Goal: Task Accomplishment & Management: Use online tool/utility

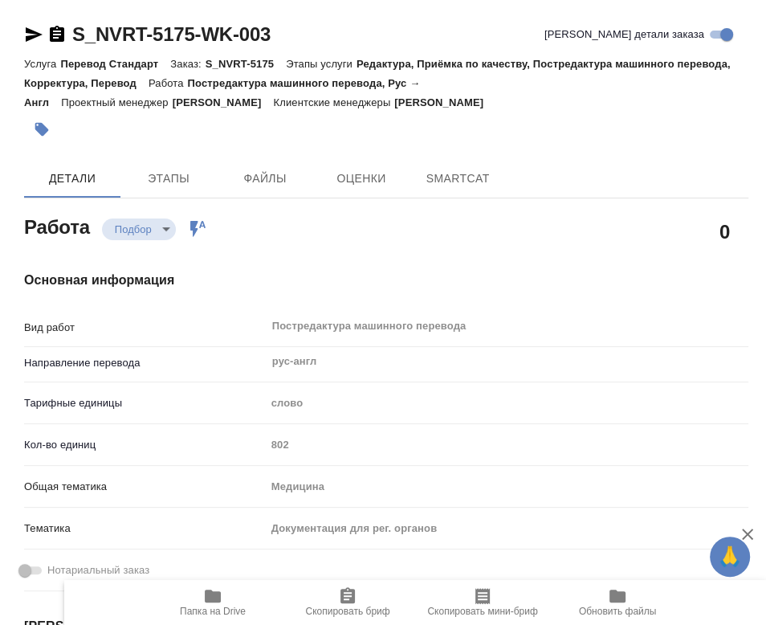
type textarea "x"
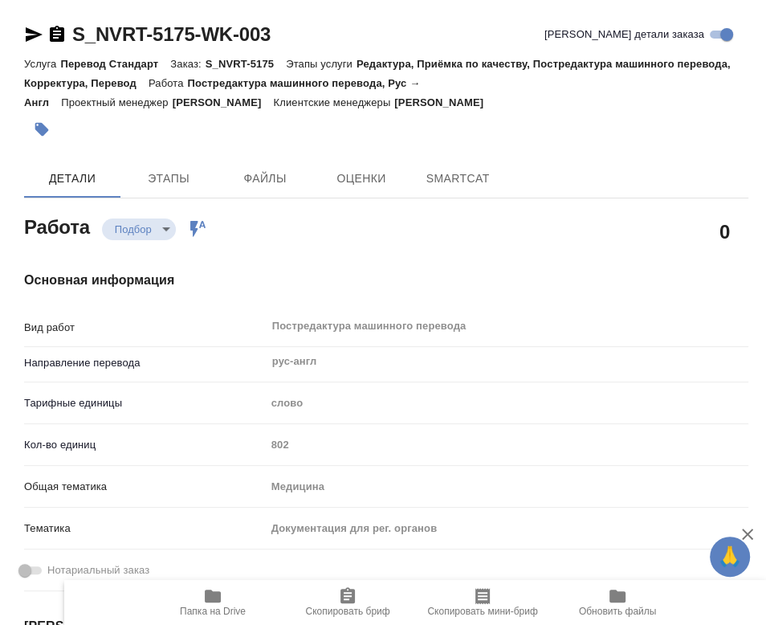
type textarea "x"
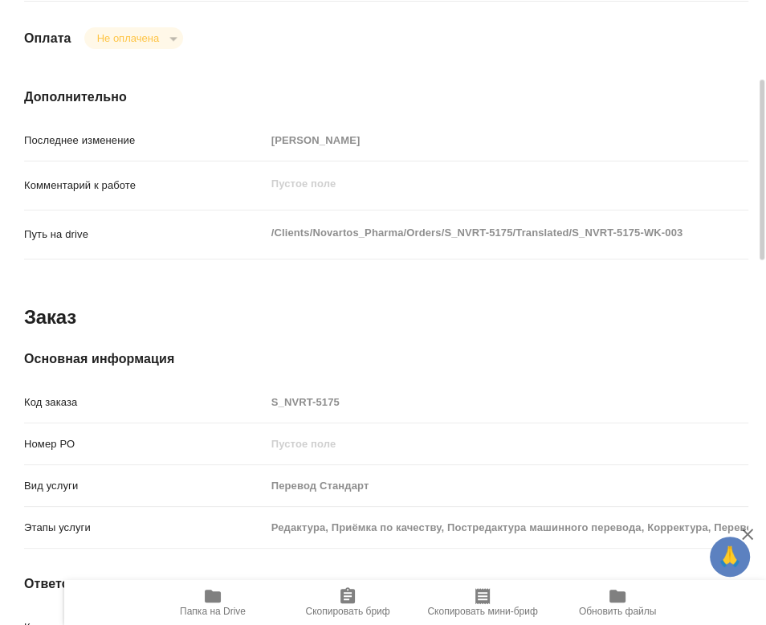
type textarea "x"
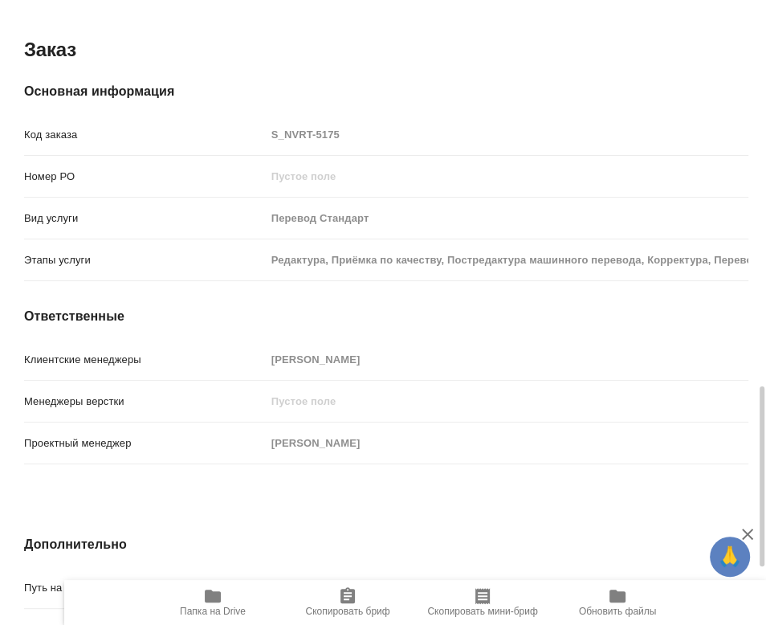
type textarea "x"
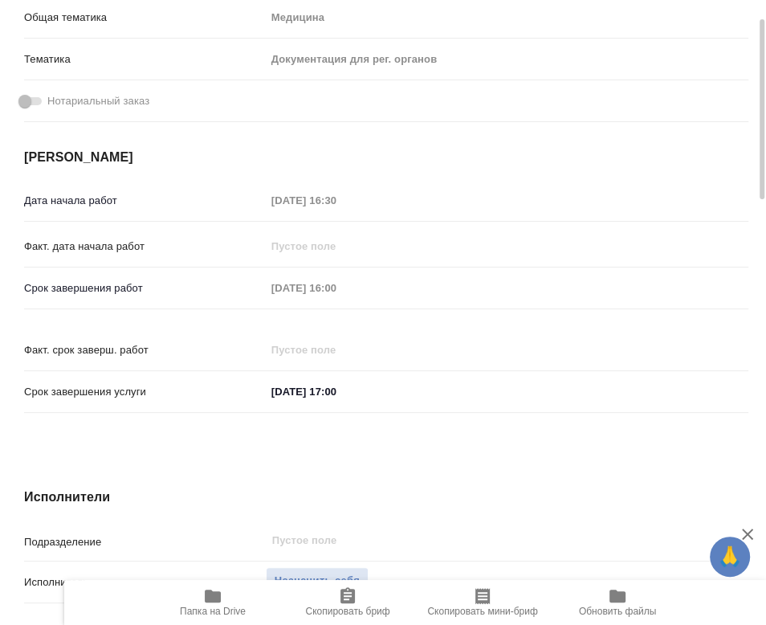
scroll to position [379, 0]
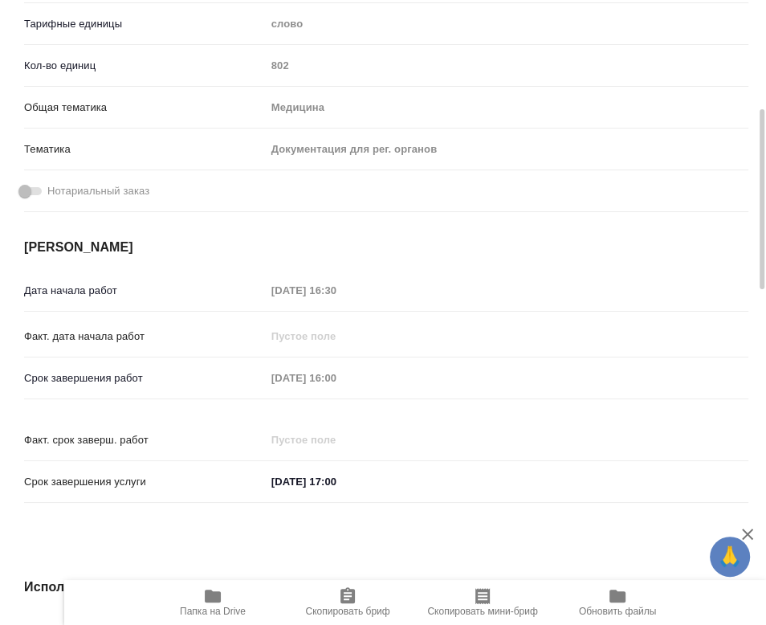
click at [227, 600] on span "Папка на Drive" at bounding box center [213, 602] width 116 height 31
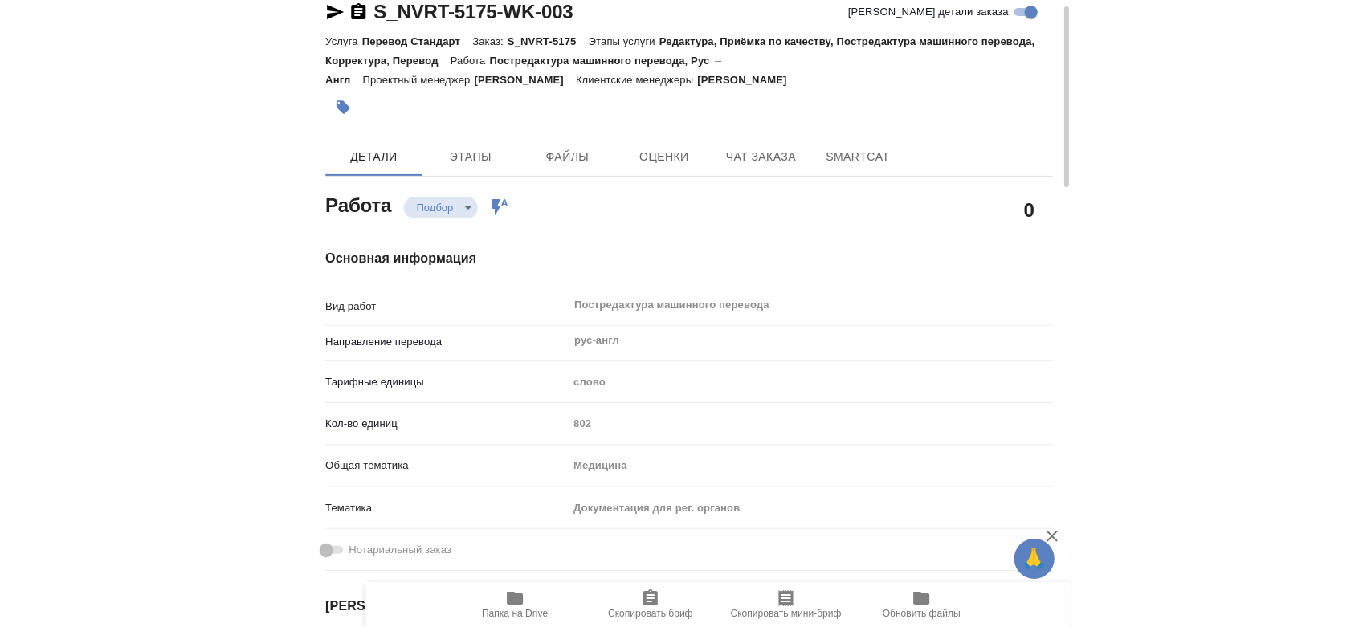
scroll to position [0, 0]
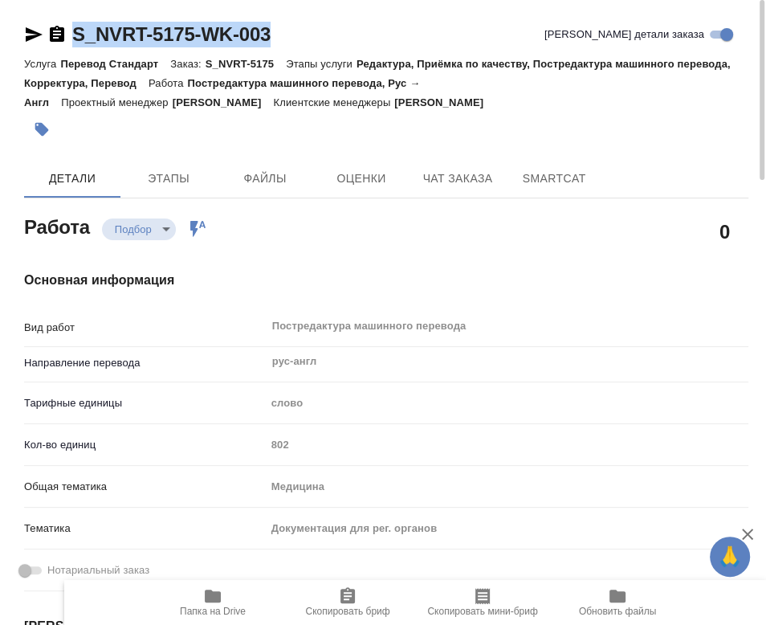
drag, startPoint x: 302, startPoint y: 31, endPoint x: 12, endPoint y: 32, distance: 290.0
copy link "S_NVRT-5175-WK-003"
type textarea "x"
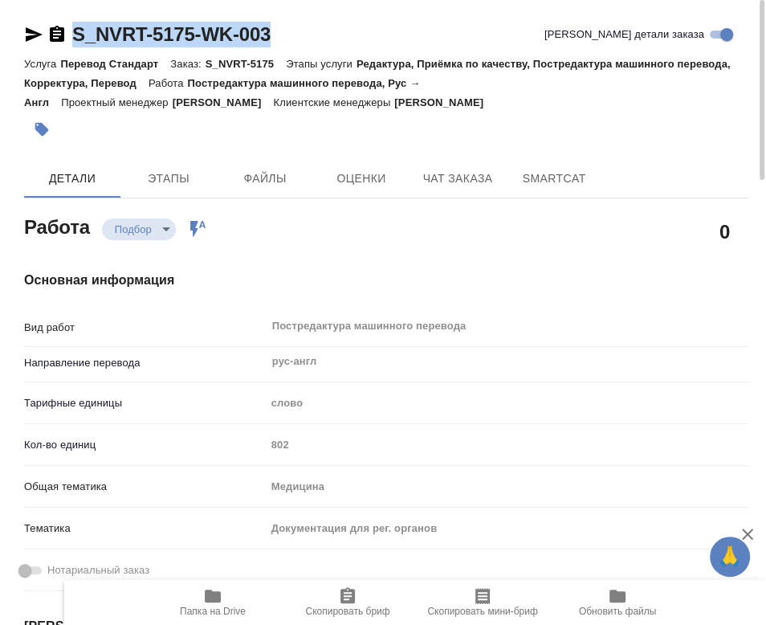
type textarea "x"
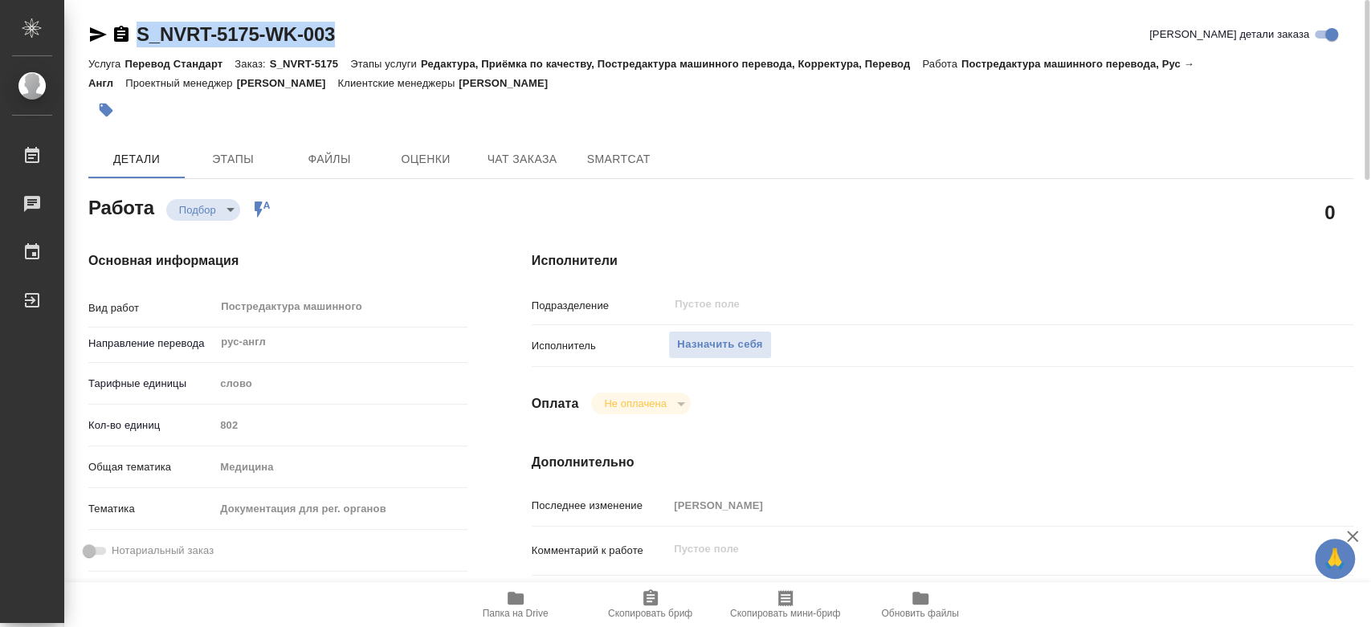
type textarea "x"
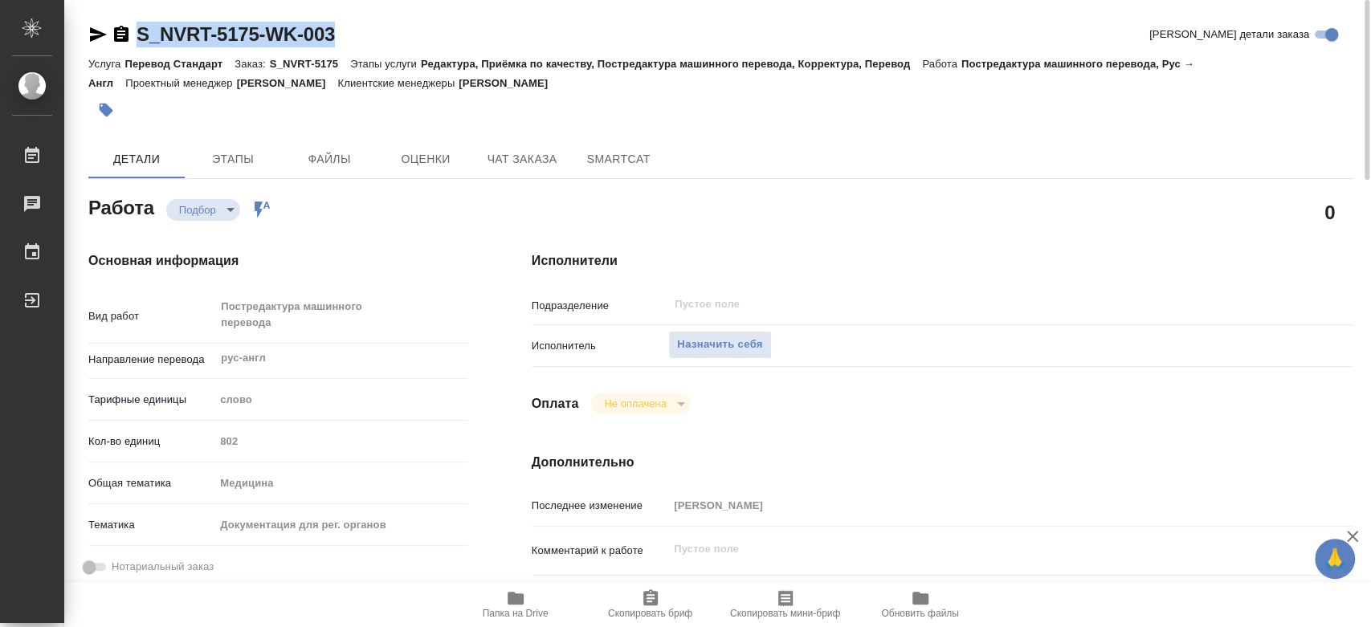
copy link "S_NVRT-5175-WK-003"
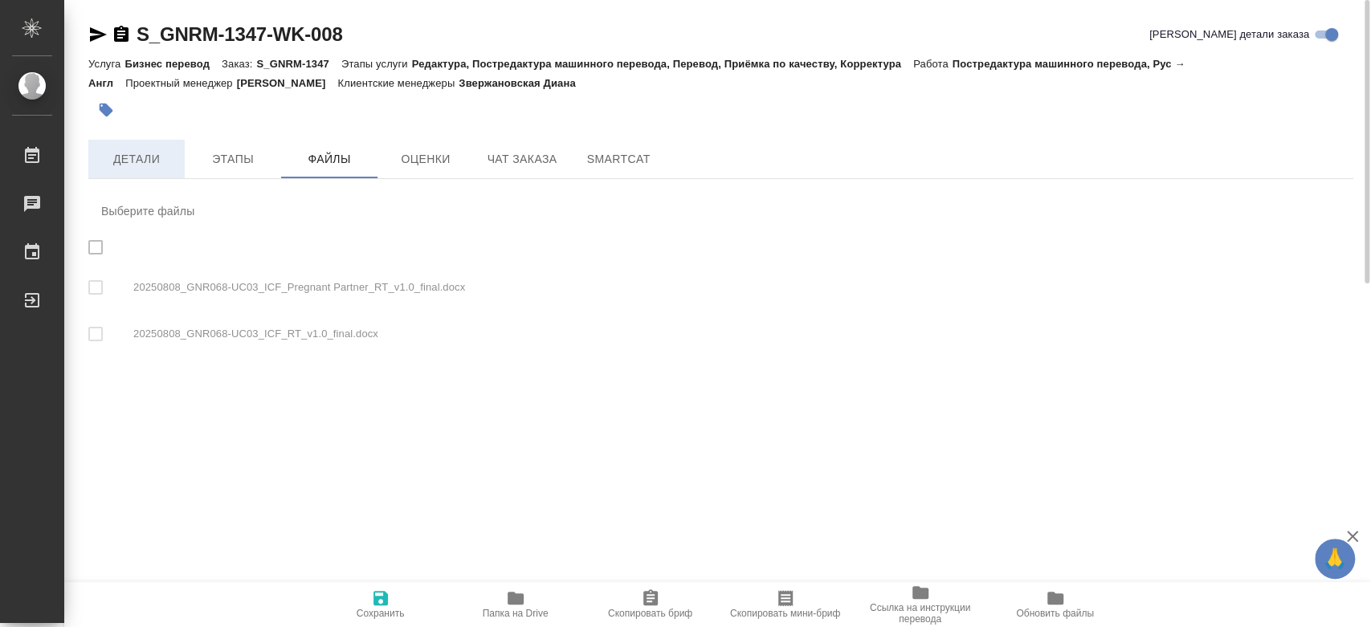
click at [130, 158] on span "Детали" at bounding box center [136, 159] width 77 height 20
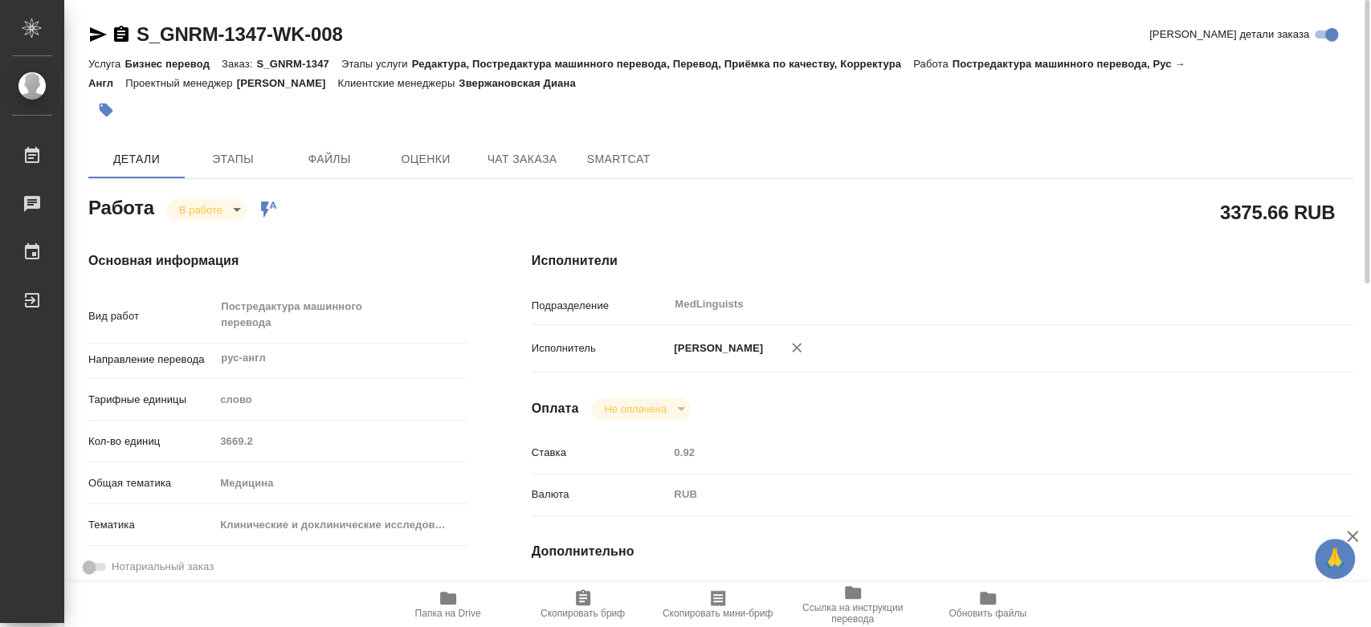
type textarea "x"
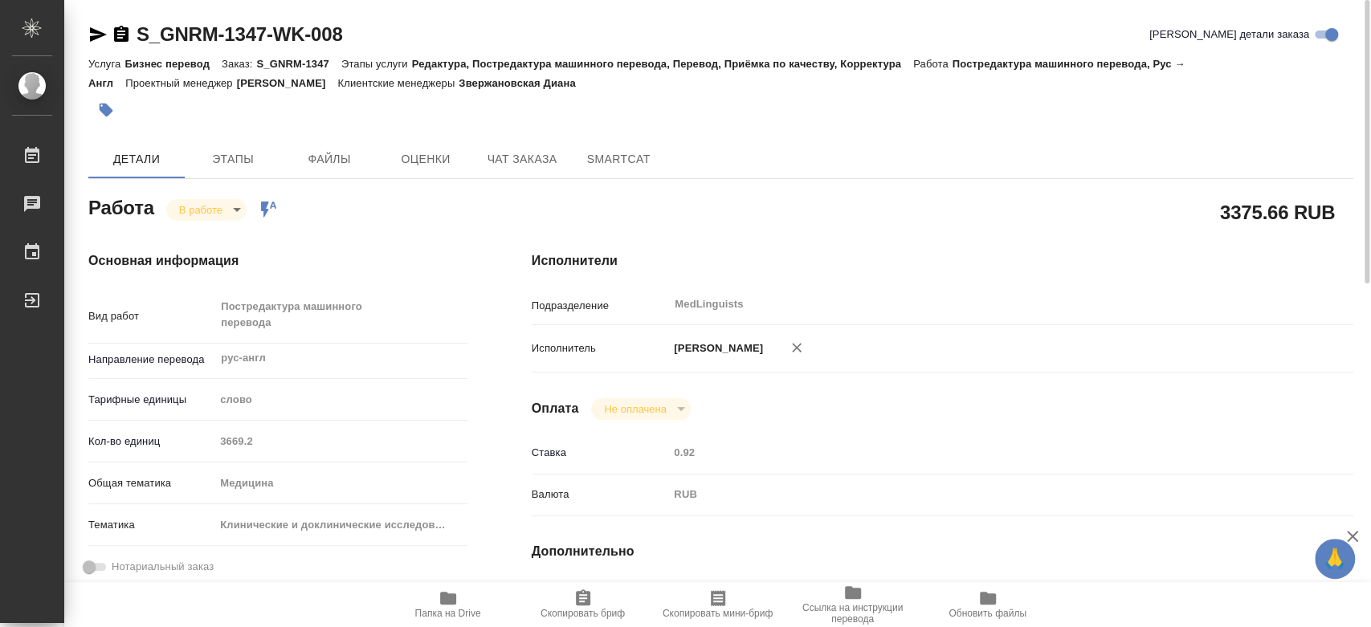
type textarea "x"
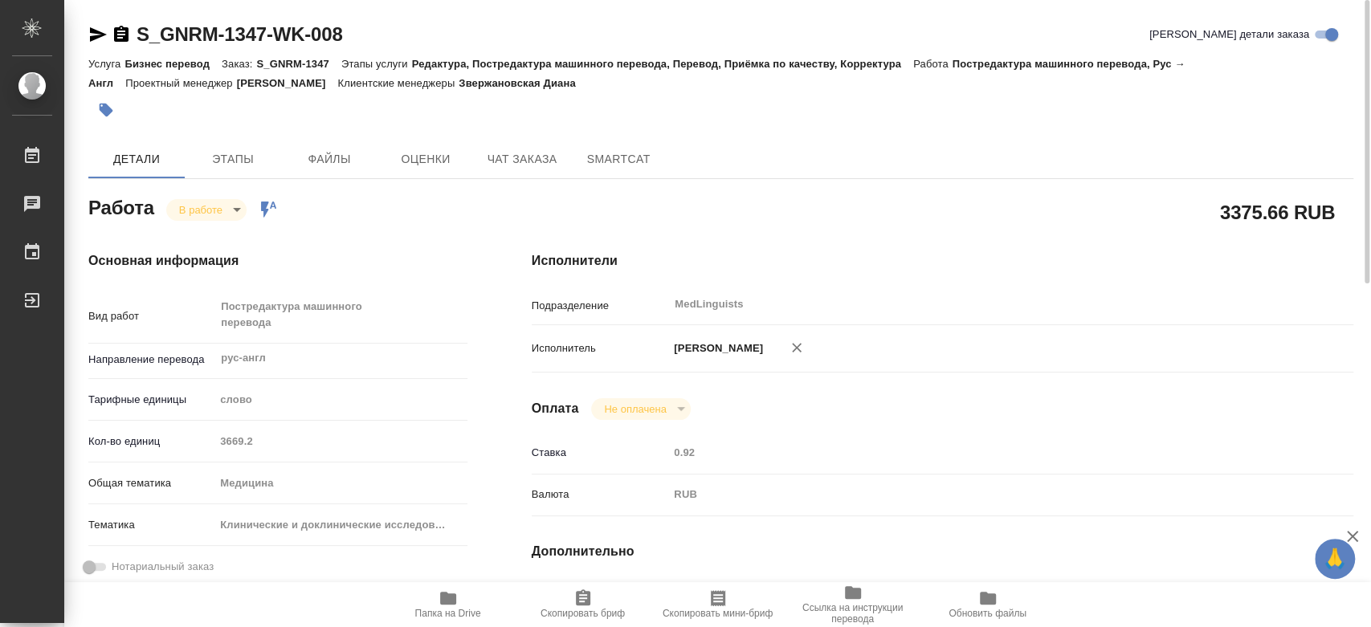
type textarea "x"
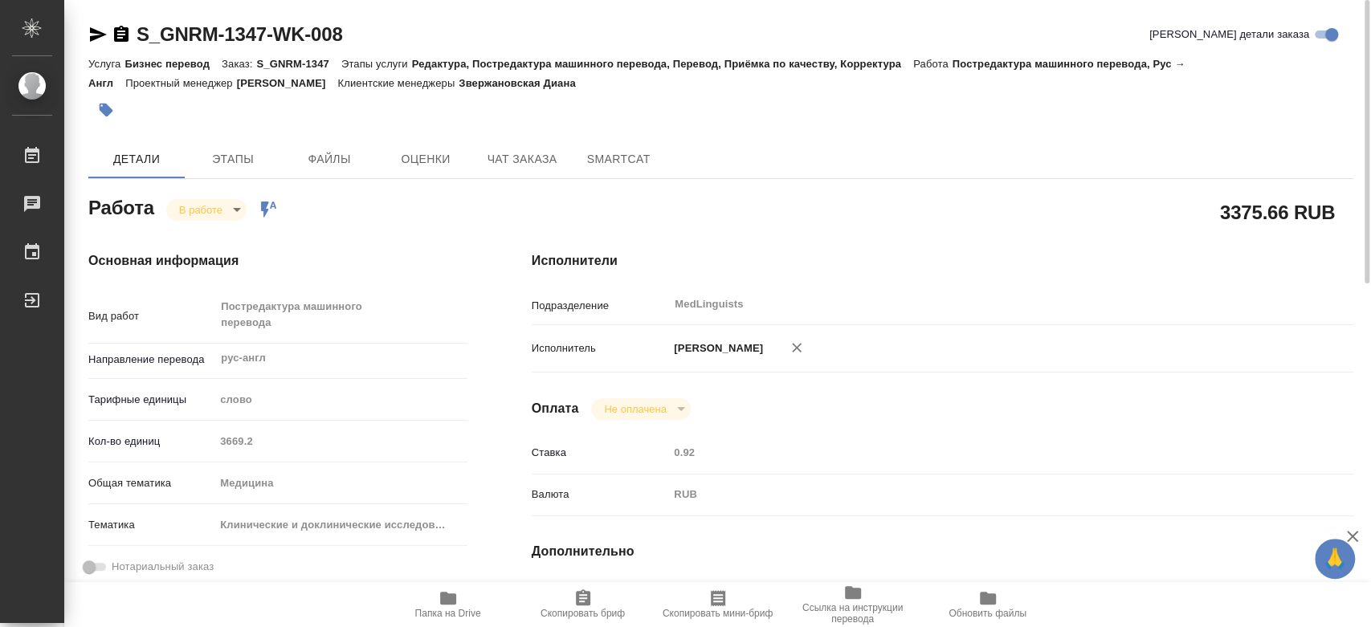
type textarea "x"
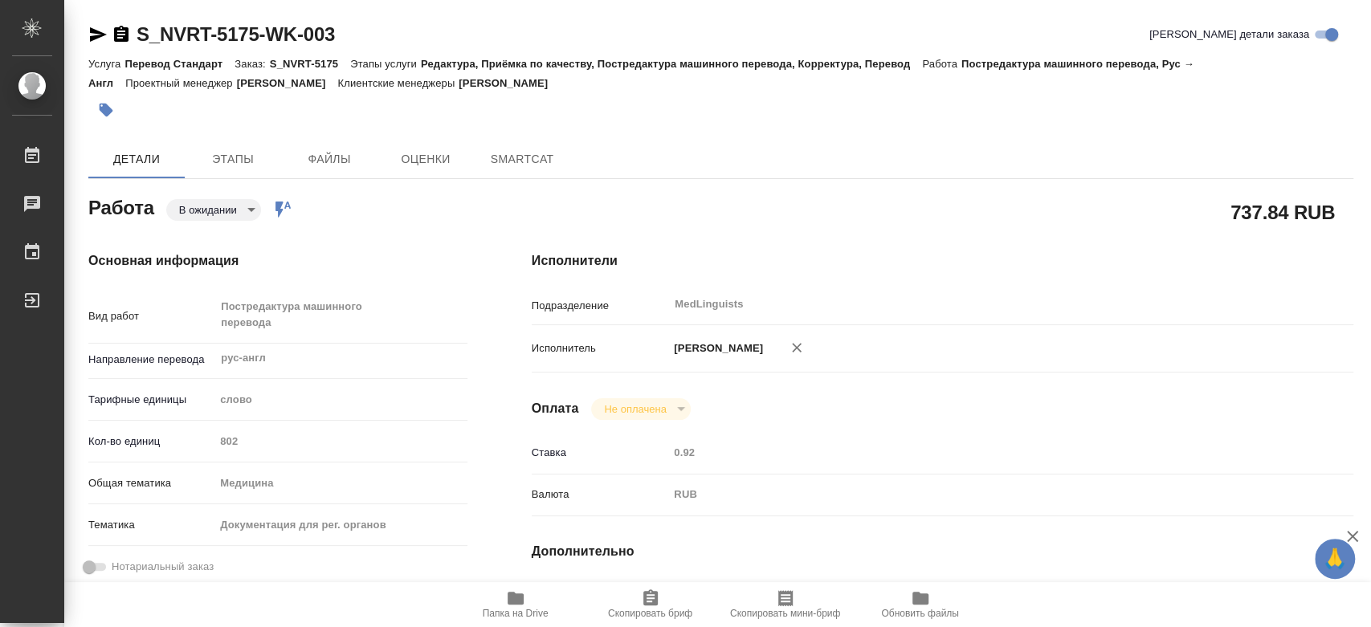
type textarea "x"
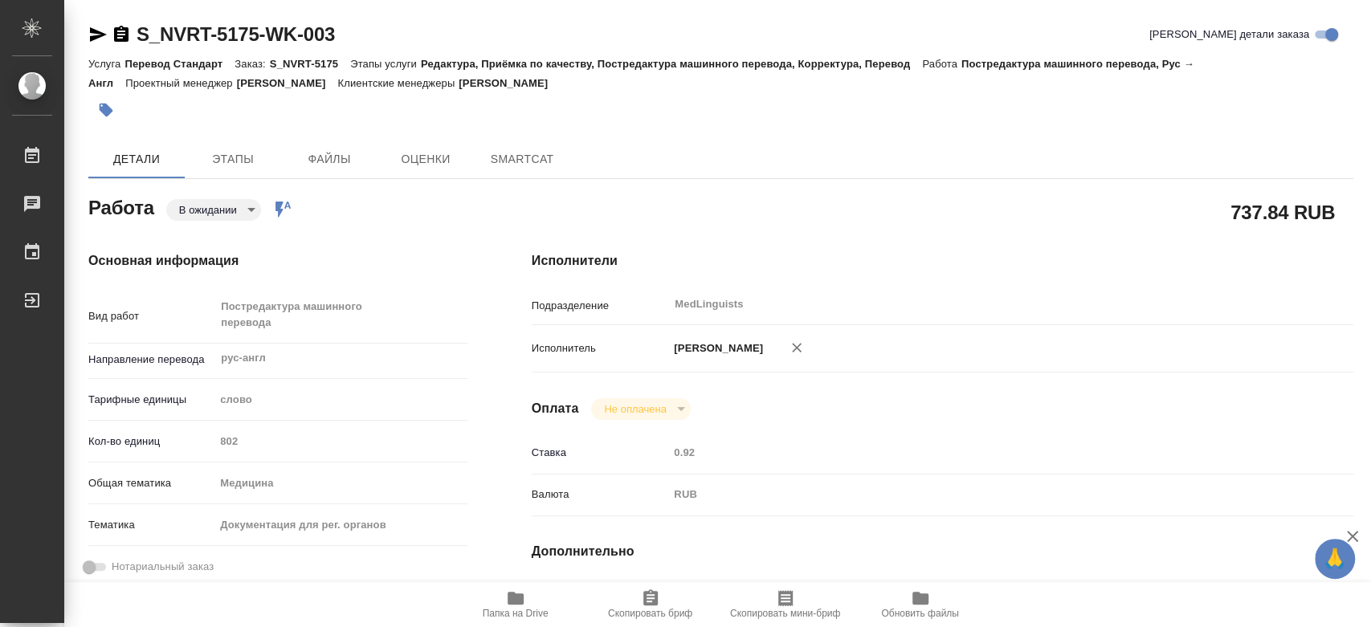
type textarea "x"
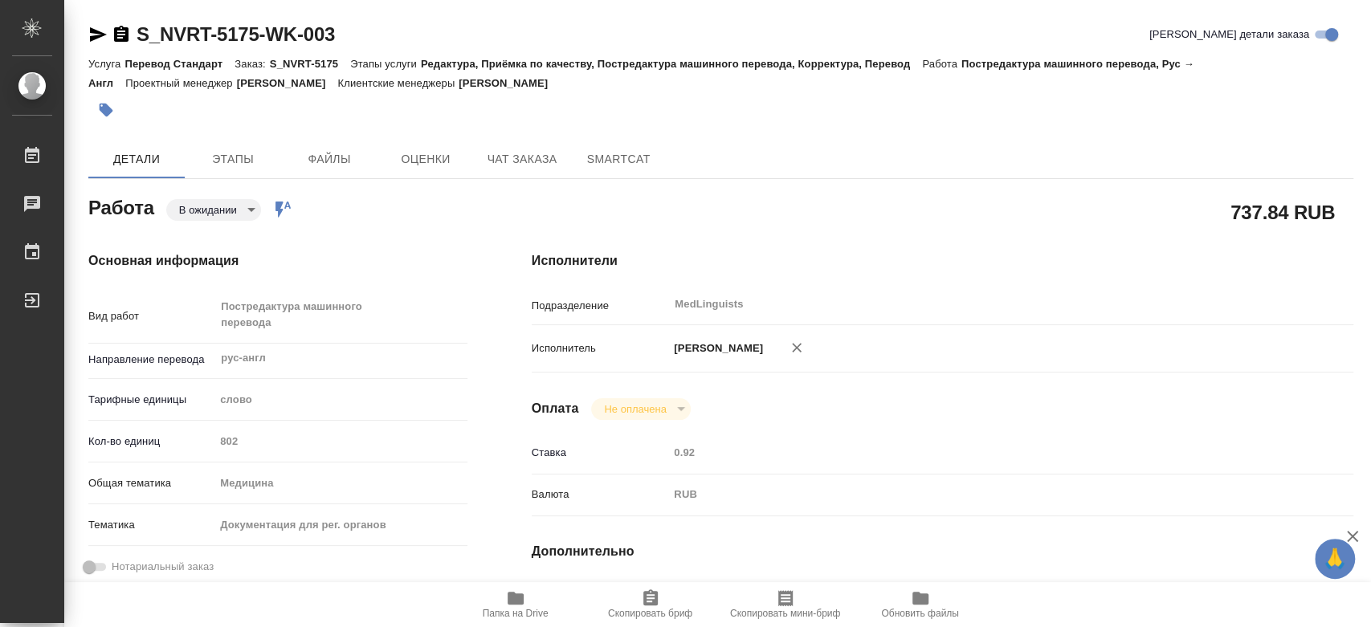
type textarea "x"
